Goal: Transaction & Acquisition: Purchase product/service

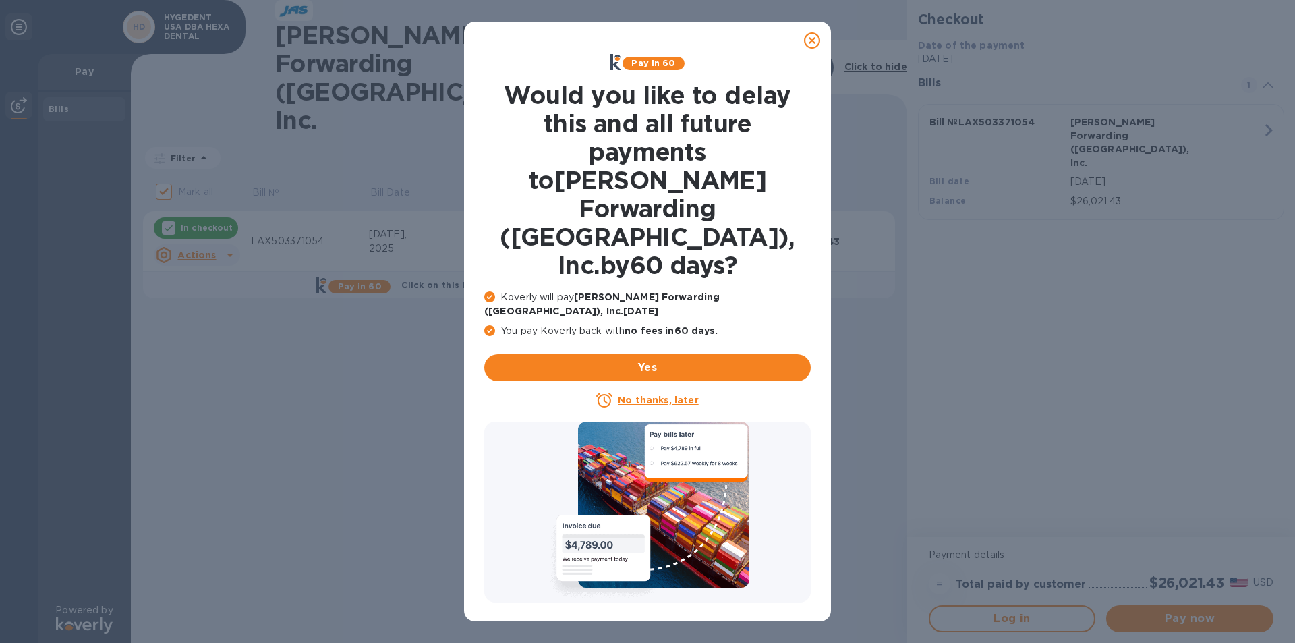
click at [810, 38] on icon at bounding box center [812, 40] width 16 height 16
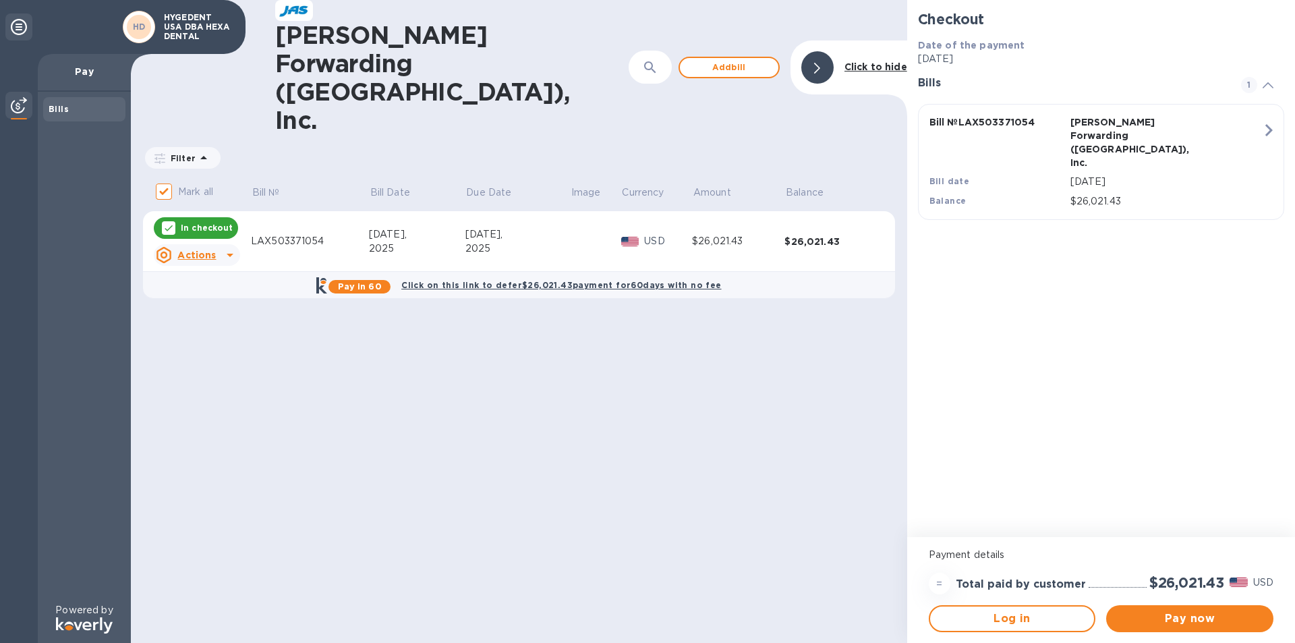
click at [1172, 194] on p "$26,021.43" at bounding box center [1167, 201] width 192 height 14
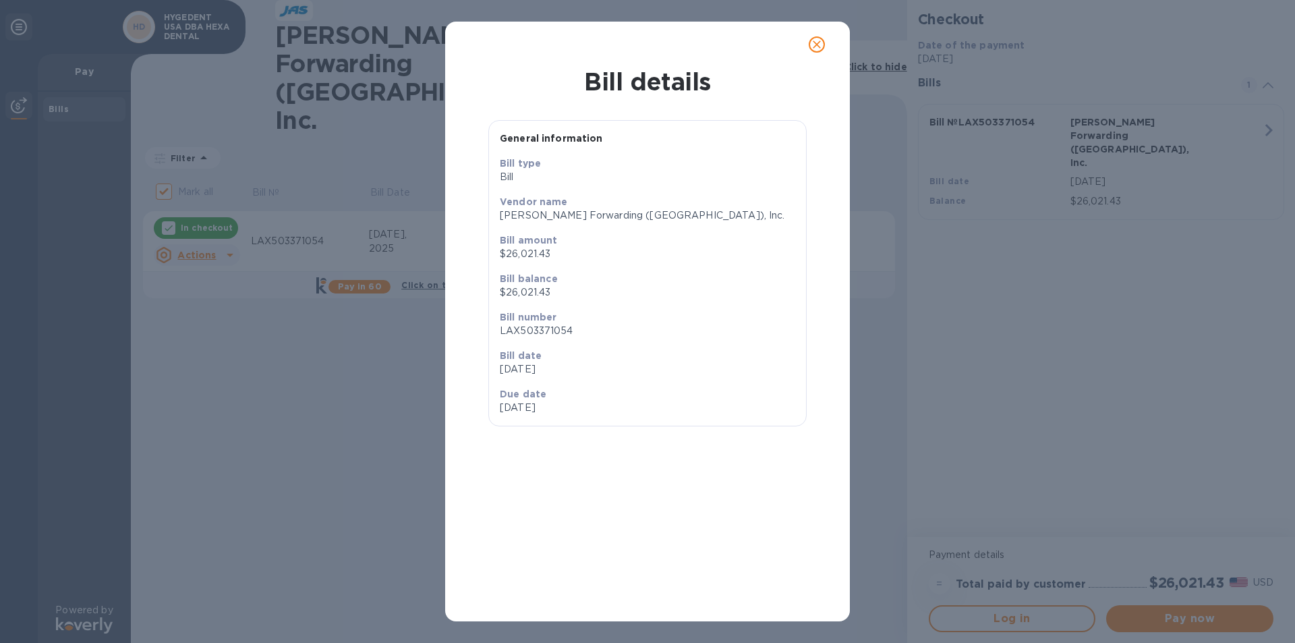
click at [811, 45] on icon "close" at bounding box center [816, 44] width 13 height 13
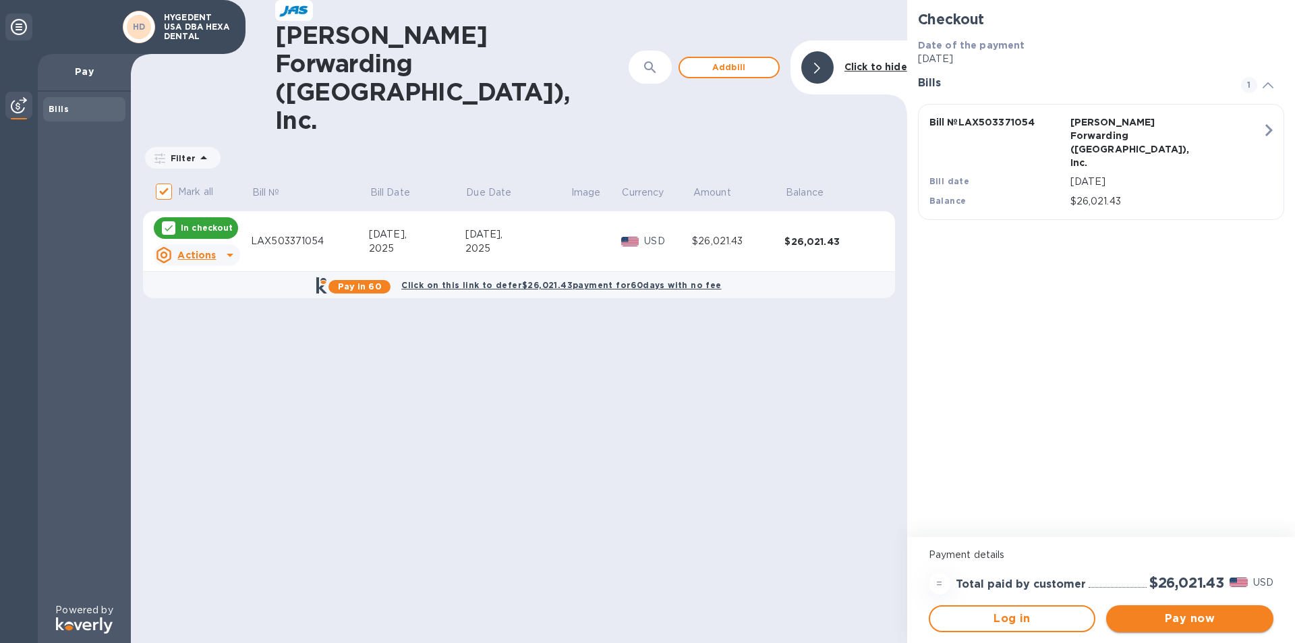
click at [1202, 618] on span "Pay now" at bounding box center [1190, 619] width 146 height 16
click at [1134, 619] on span "Pay now" at bounding box center [1190, 619] width 146 height 16
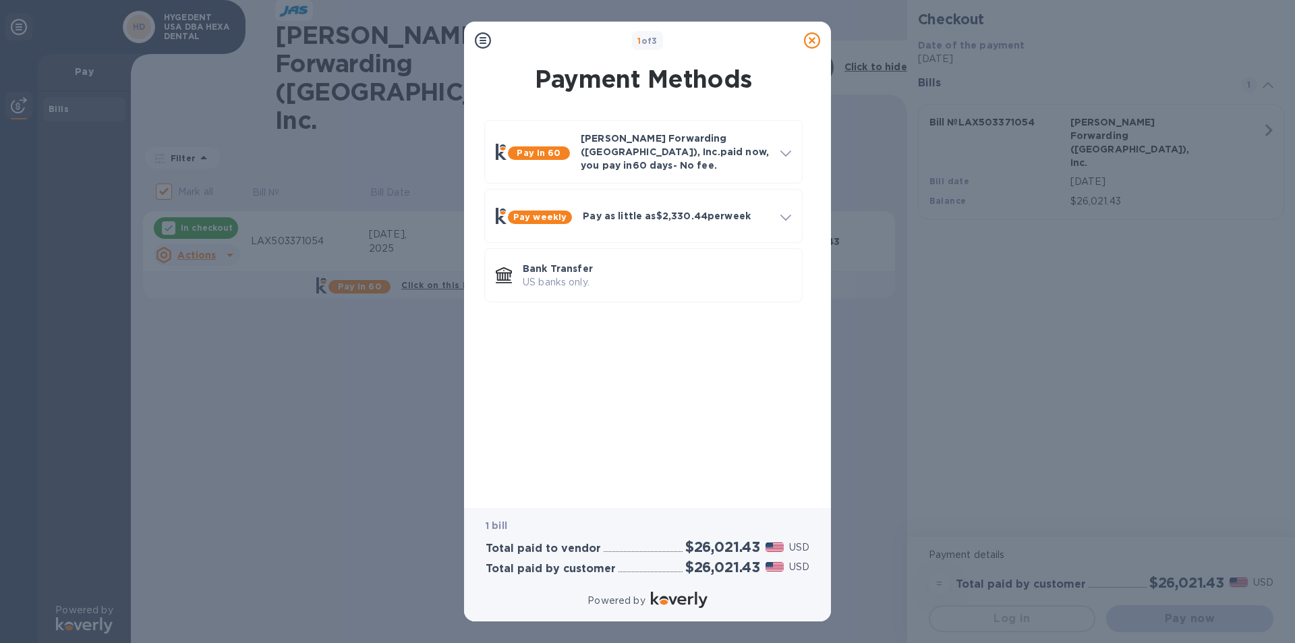
click at [475, 39] on icon at bounding box center [483, 40] width 16 height 16
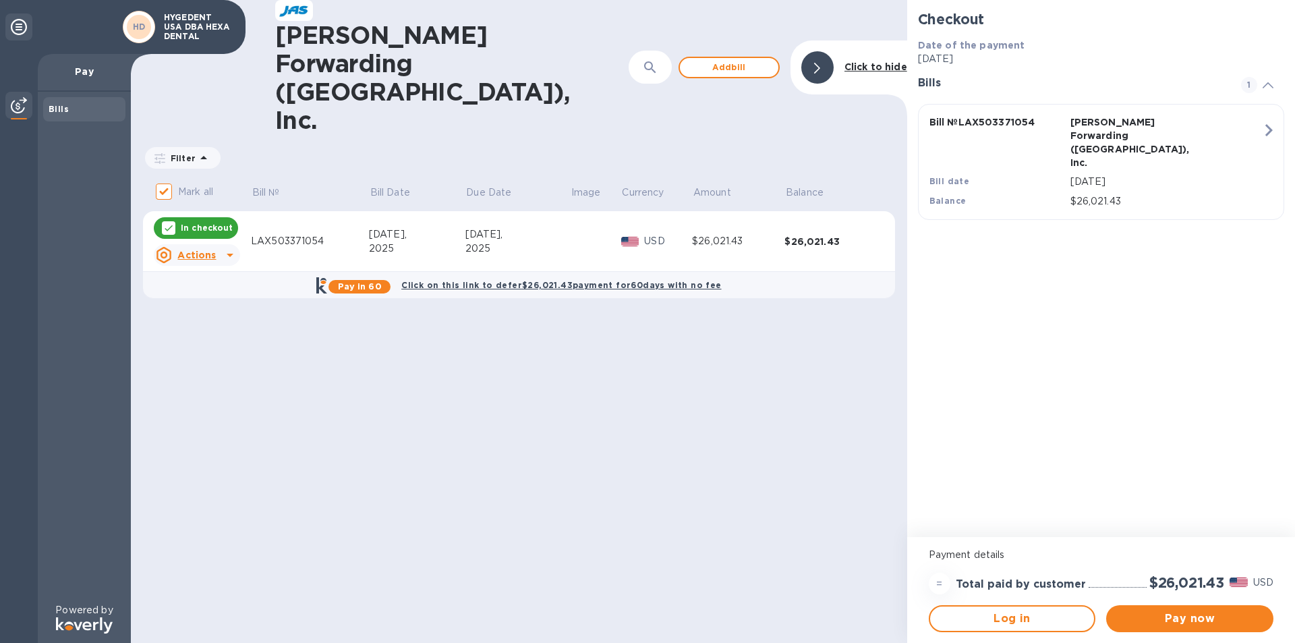
click at [743, 321] on div "JAS Forwarding (USA), Inc. ​ Add bill Click to hide Filter Amount Mark all Bill…" at bounding box center [519, 321] width 776 height 643
click at [973, 619] on span "Log in" at bounding box center [1012, 619] width 143 height 16
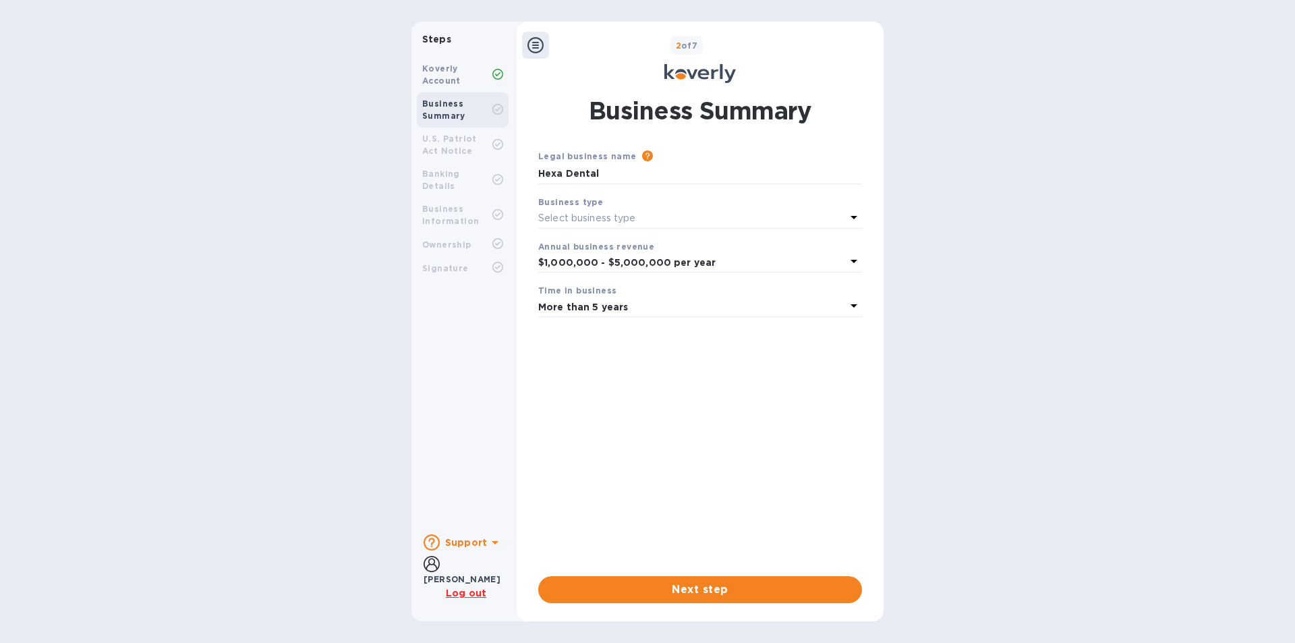
click at [573, 219] on p "Select business type" at bounding box center [587, 218] width 98 height 14
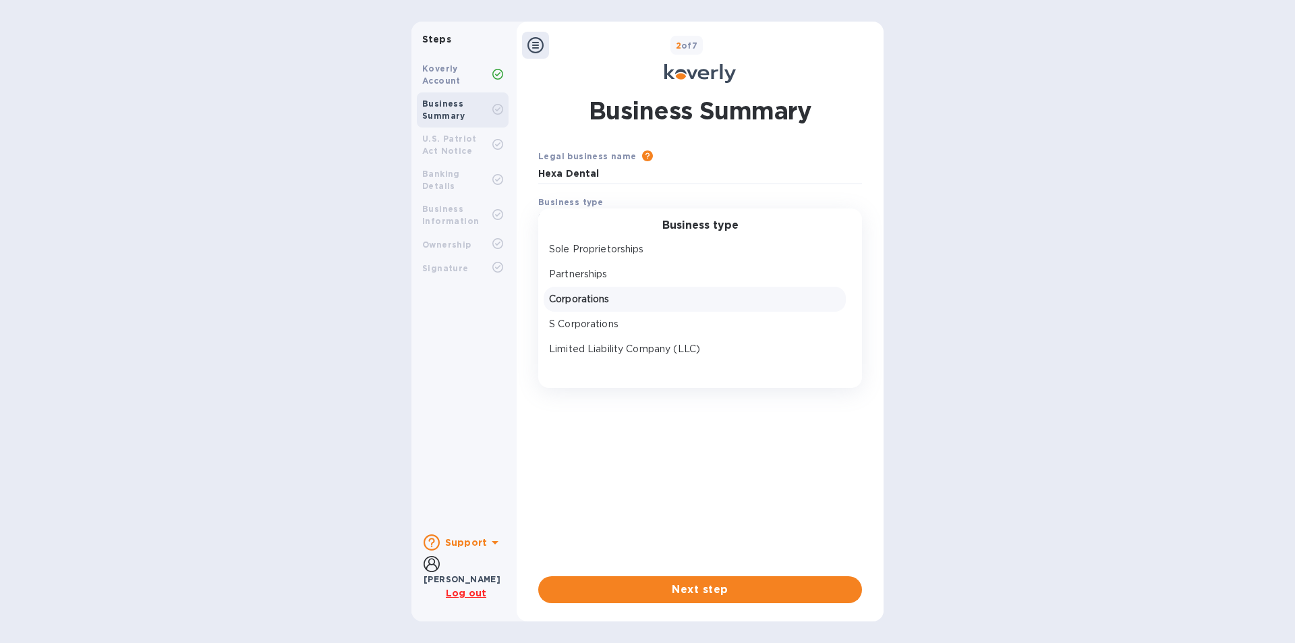
click at [586, 300] on p "Corporations" at bounding box center [694, 299] width 291 height 14
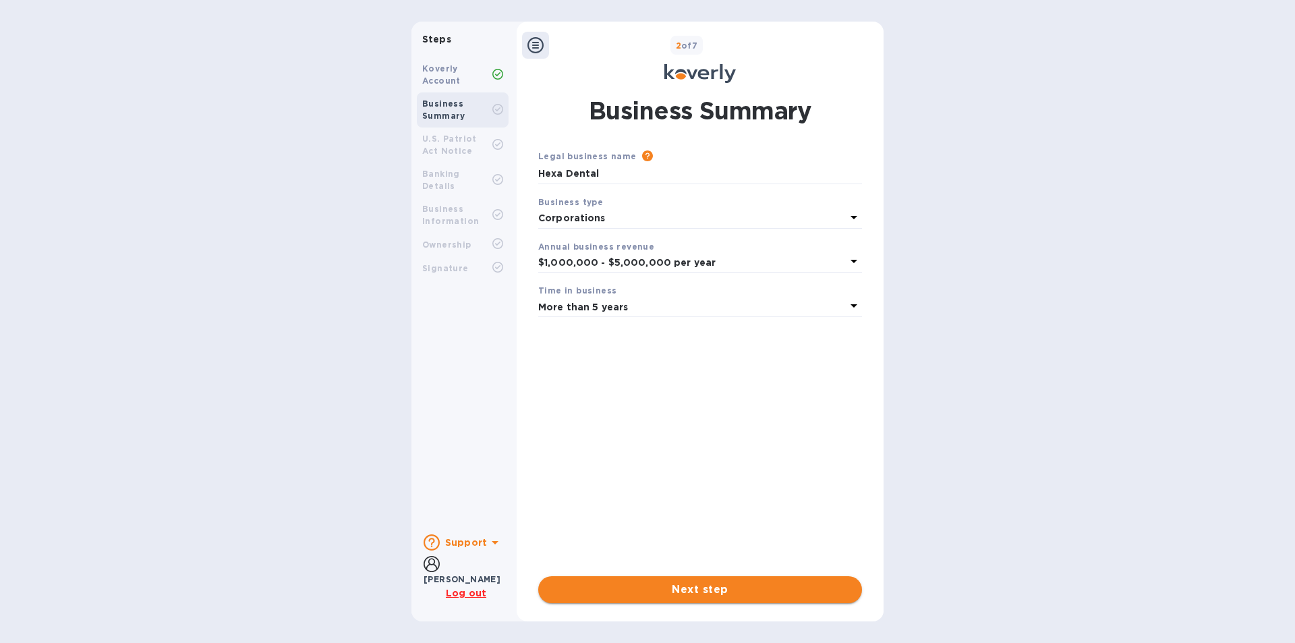
click at [675, 591] on span "Next step" at bounding box center [700, 589] width 302 height 16
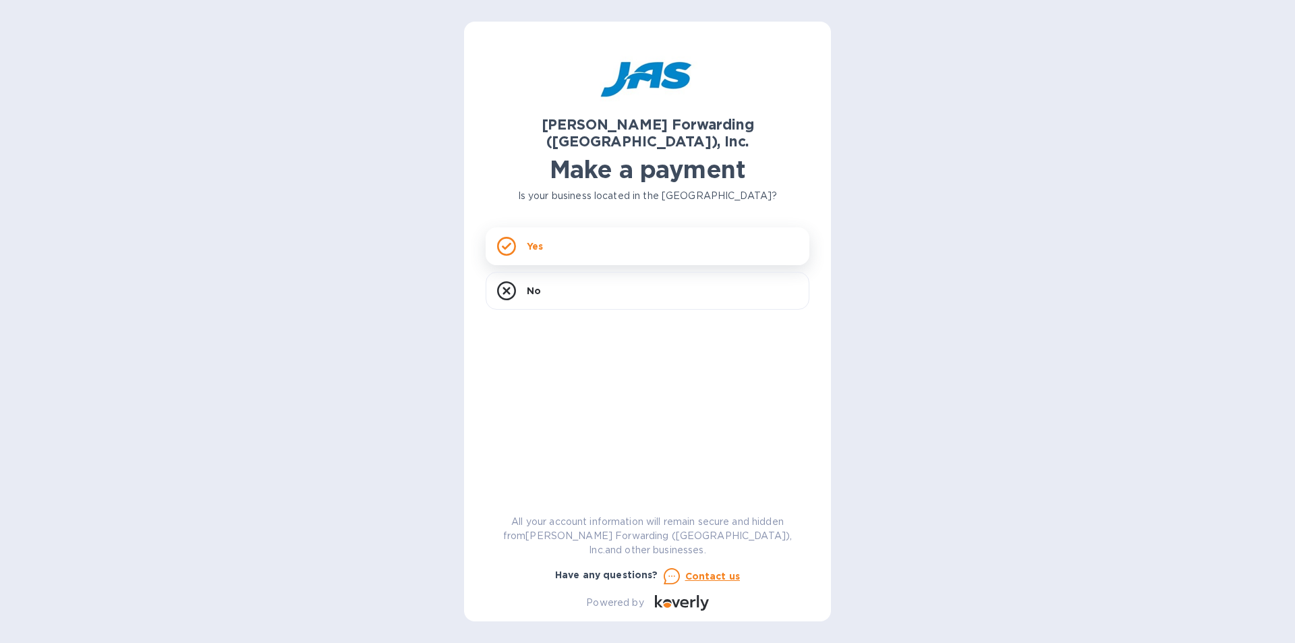
click at [585, 234] on div "Yes" at bounding box center [648, 246] width 324 height 38
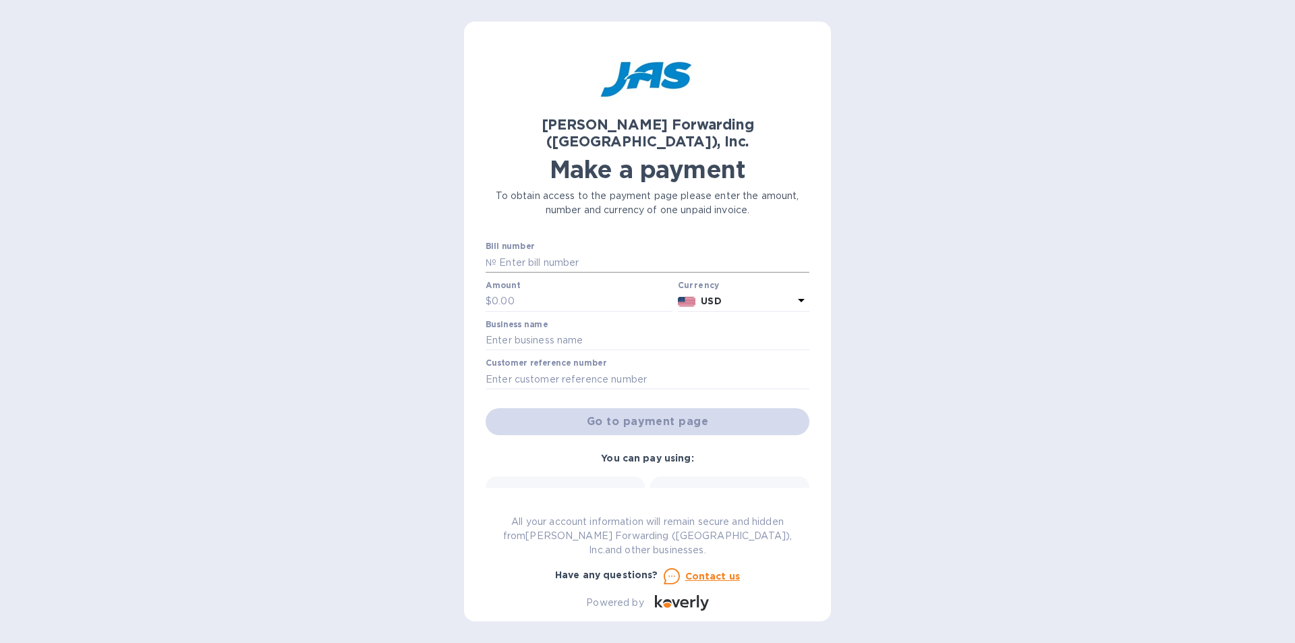
click at [542, 252] on input "text" at bounding box center [652, 262] width 313 height 20
type input "lax503371054"
type input "26,021.43"
click at [513, 331] on input "text" at bounding box center [648, 341] width 324 height 20
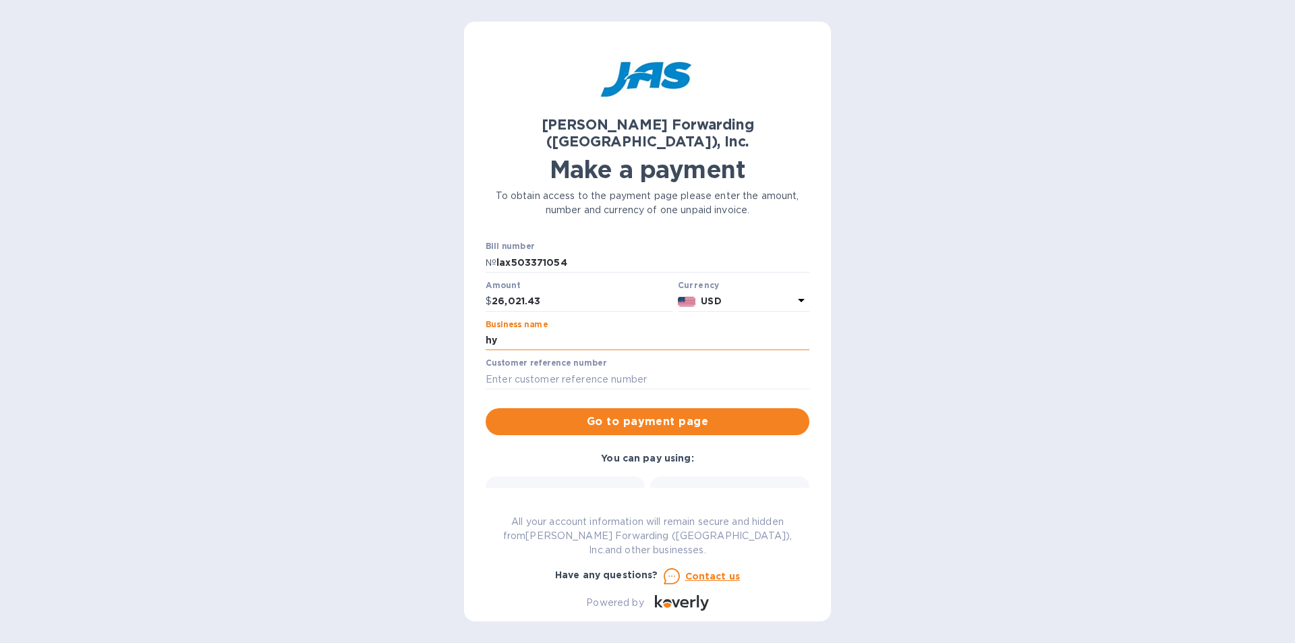
type input "h"
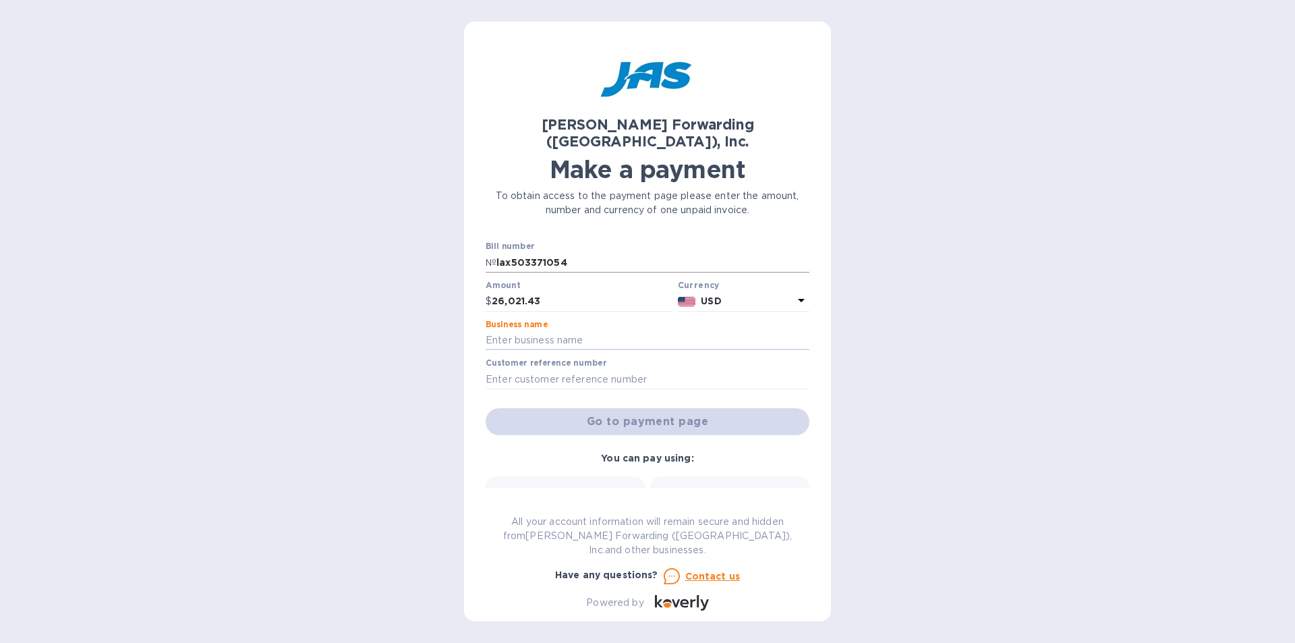
click at [512, 252] on input "lax503371054" at bounding box center [652, 262] width 313 height 20
type input "LAX503371054"
click at [524, 331] on input "text" at bounding box center [648, 341] width 324 height 20
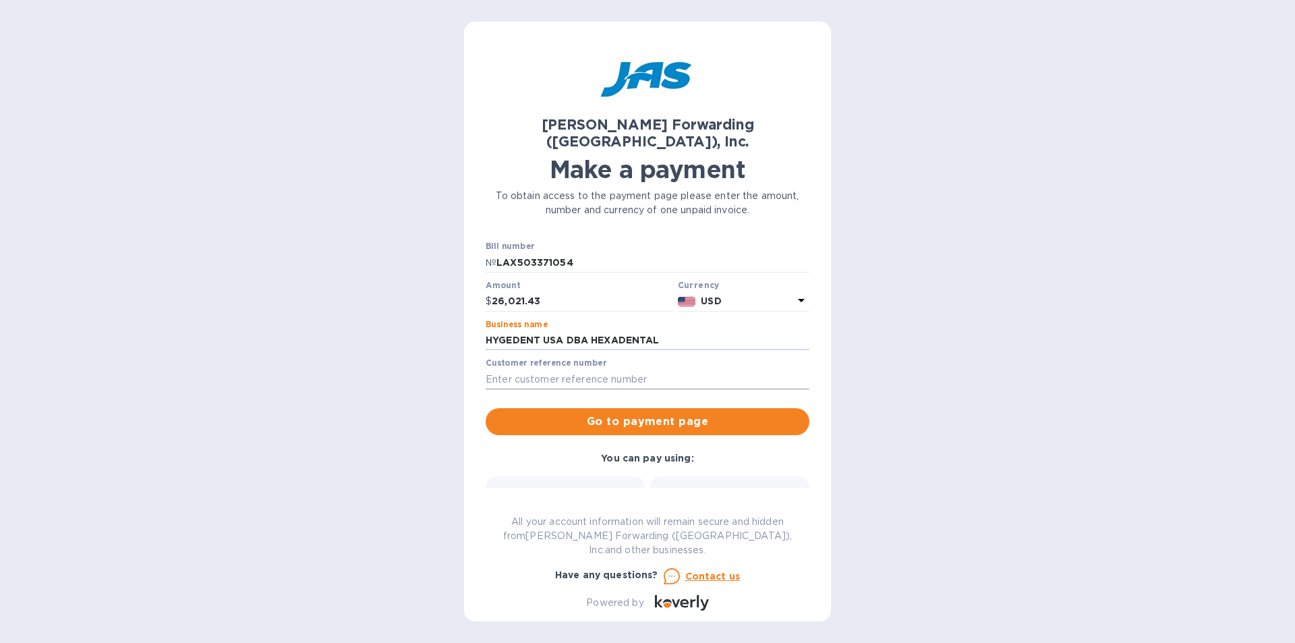
type input "HYGEDENT USA DBA HEXADENTAL"
click at [627, 369] on input "text" at bounding box center [648, 379] width 324 height 20
type input "LAX503371054"
click at [564, 414] on span "Go to payment page" at bounding box center [647, 422] width 302 height 16
